Goal: Check status

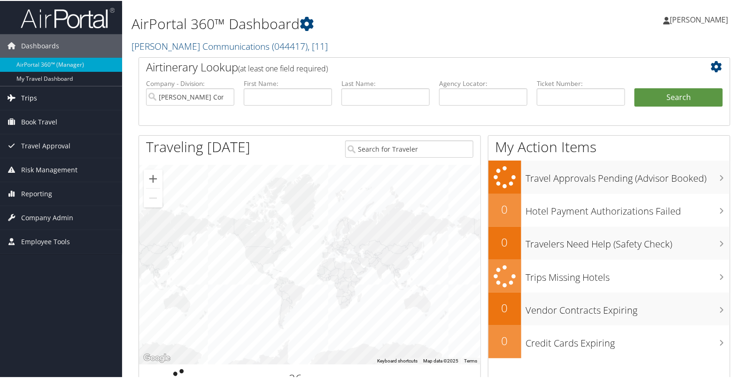
click at [51, 91] on link "Trips" at bounding box center [61, 97] width 122 height 23
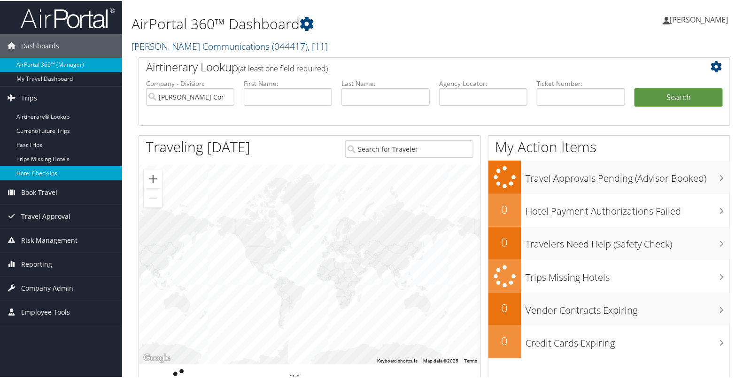
click at [41, 169] on link "Hotel Check-ins" at bounding box center [61, 172] width 122 height 14
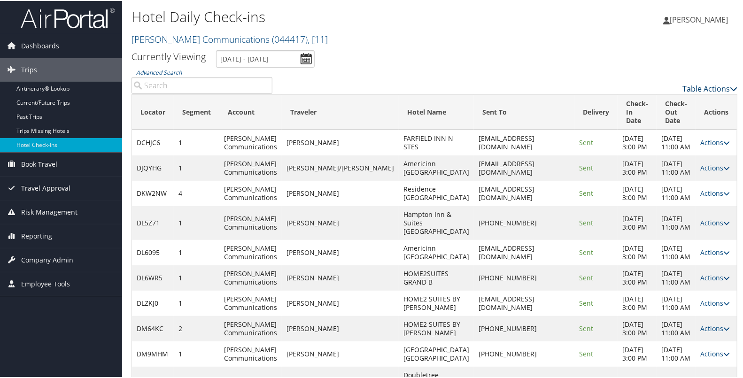
click at [700, 88] on link "Table Actions" at bounding box center [710, 88] width 55 height 10
click at [678, 133] on link "Page Length" at bounding box center [672, 134] width 124 height 16
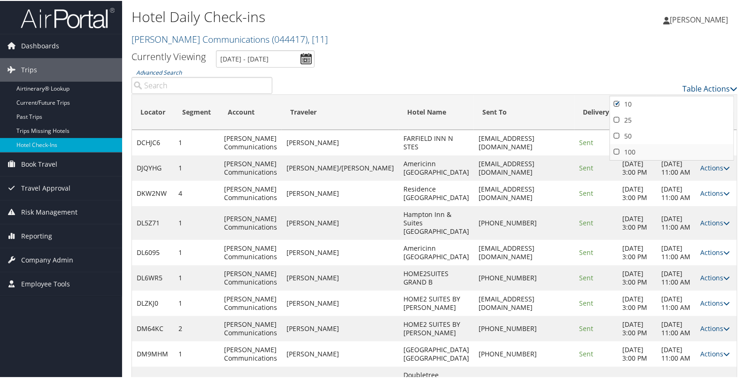
click at [661, 146] on link "100" at bounding box center [672, 151] width 124 height 16
